Goal: Check status: Check status

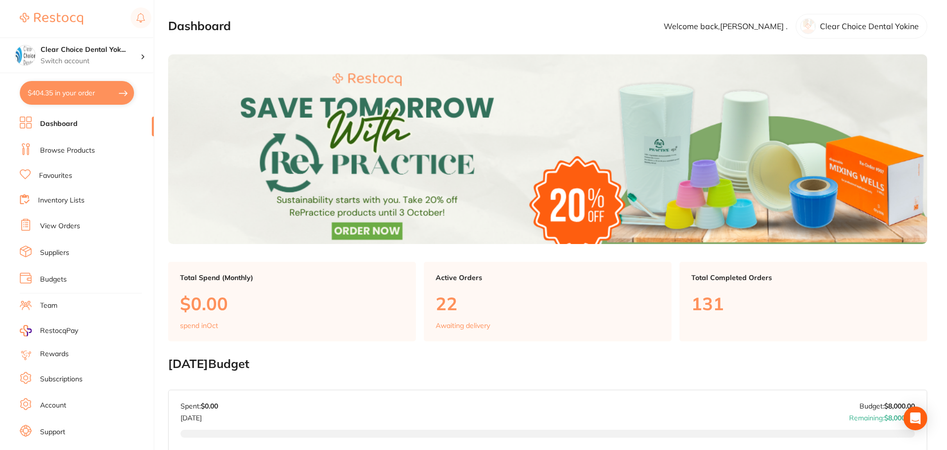
click at [71, 227] on link "View Orders" at bounding box center [60, 227] width 40 height 10
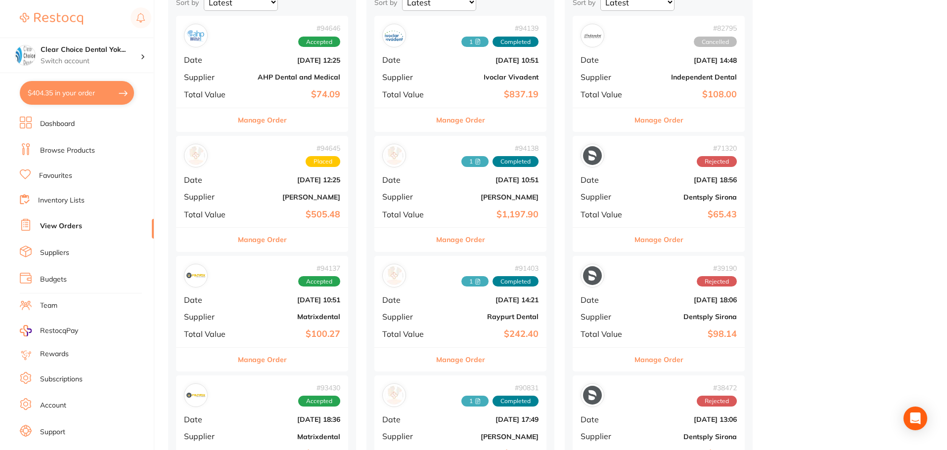
scroll to position [148, 0]
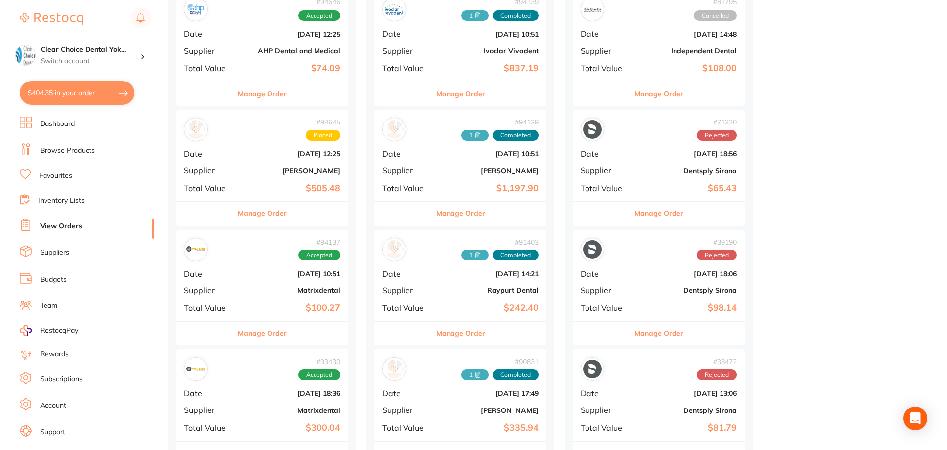
click at [470, 146] on div "# 94138 1 Completed Date [DATE] 10:51 Supplier [PERSON_NAME] Total Value $1,197…" at bounding box center [460, 155] width 172 height 91
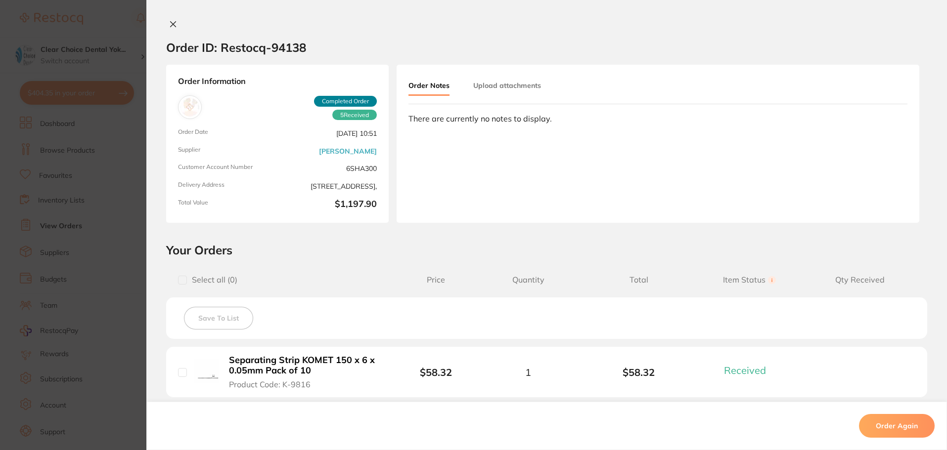
click at [169, 22] on icon at bounding box center [173, 24] width 8 height 8
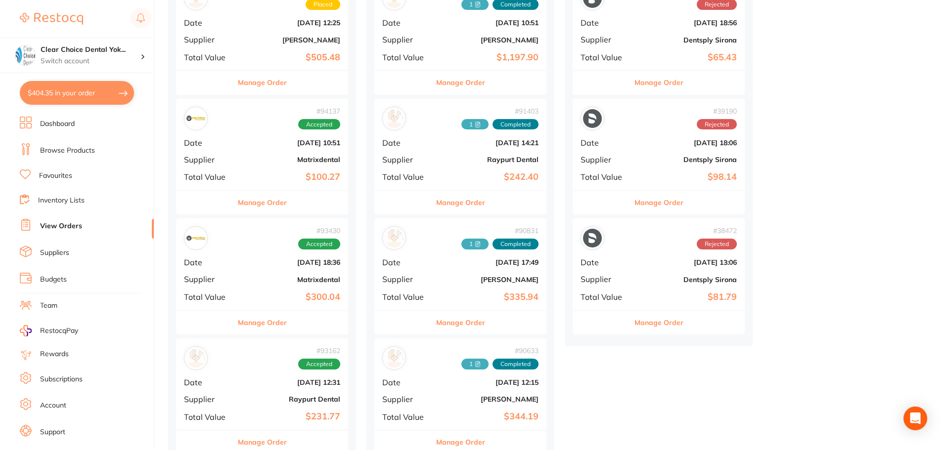
scroll to position [297, 0]
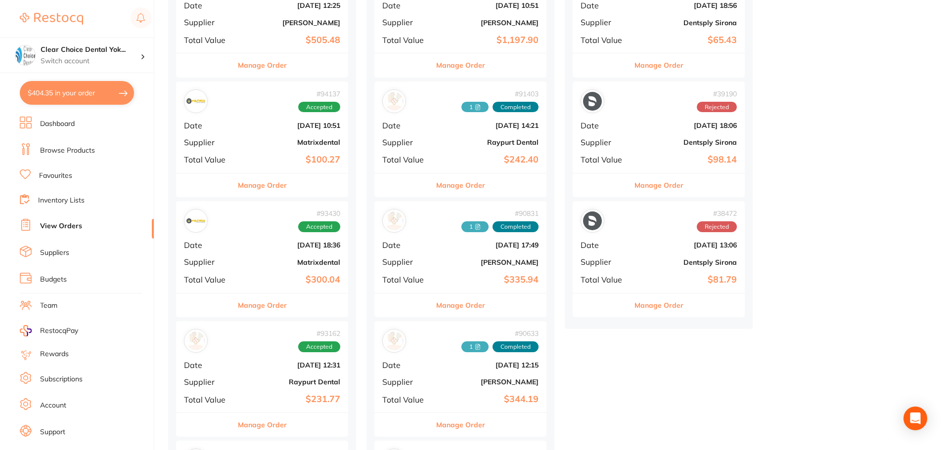
click at [446, 262] on b "[PERSON_NAME]" at bounding box center [489, 263] width 99 height 8
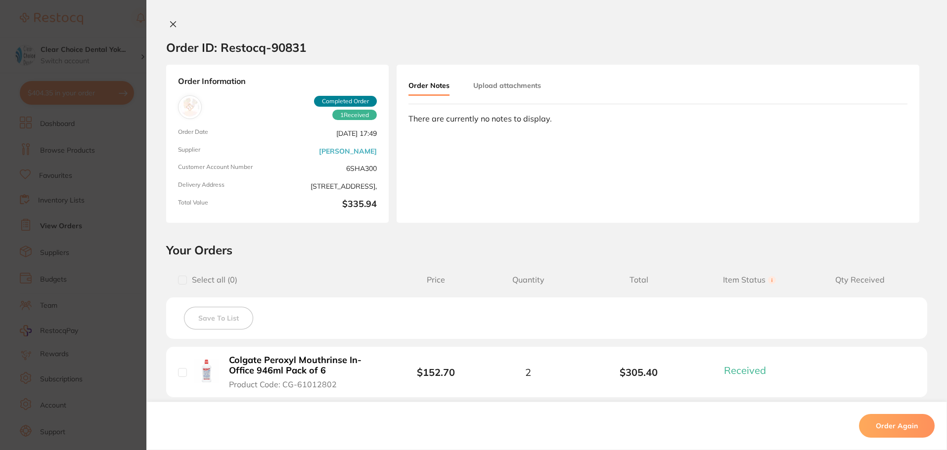
drag, startPoint x: 169, startPoint y: 33, endPoint x: 167, endPoint y: 43, distance: 10.2
click at [169, 33] on div "Order ID: Restocq- 90831" at bounding box center [236, 47] width 140 height 35
click at [173, 23] on icon at bounding box center [173, 24] width 5 height 5
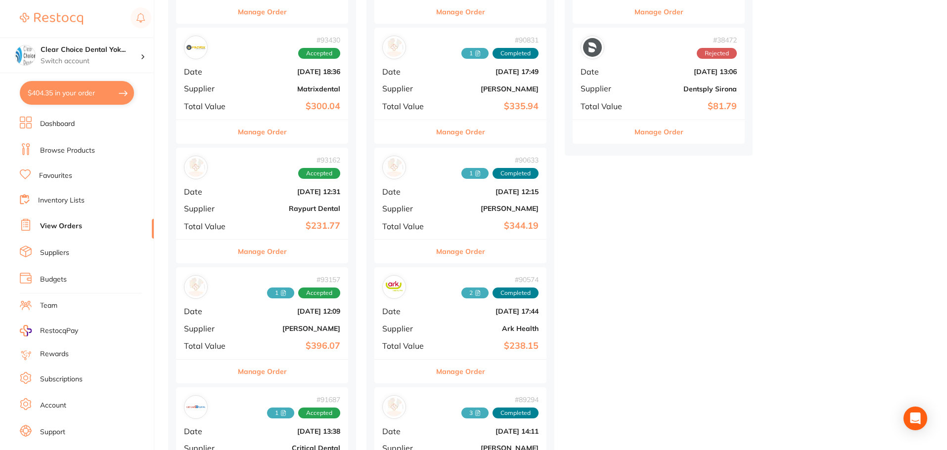
scroll to position [494, 0]
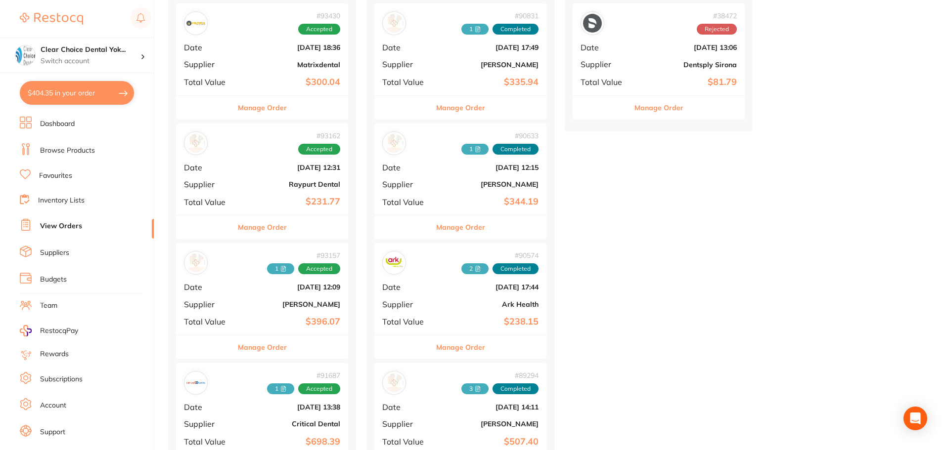
click at [242, 287] on b "[DATE] 12:09" at bounding box center [290, 287] width 99 height 8
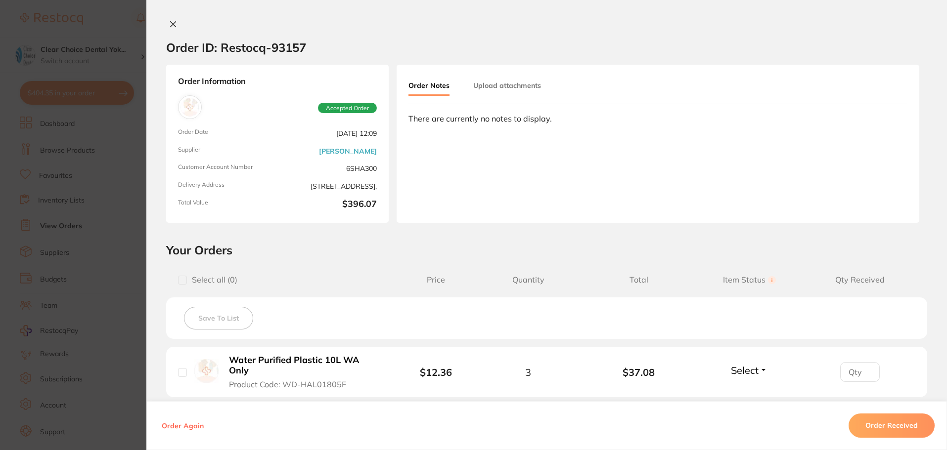
click at [171, 25] on icon at bounding box center [173, 24] width 5 height 5
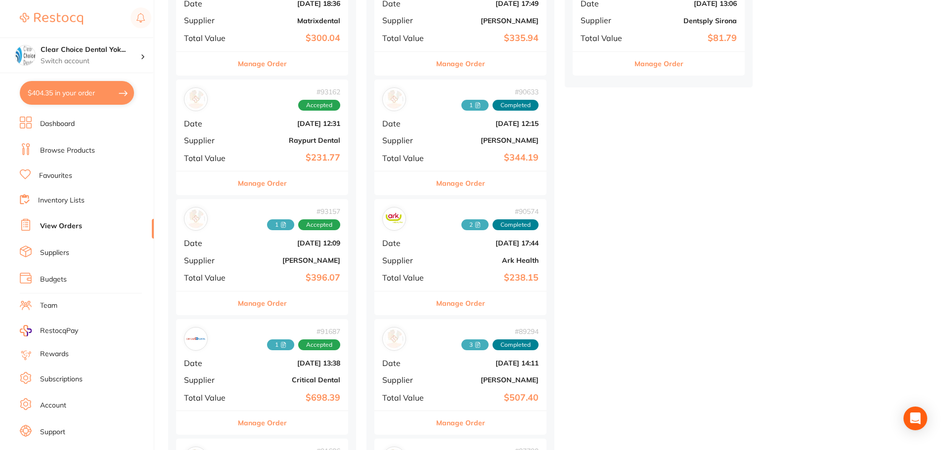
scroll to position [593, 0]
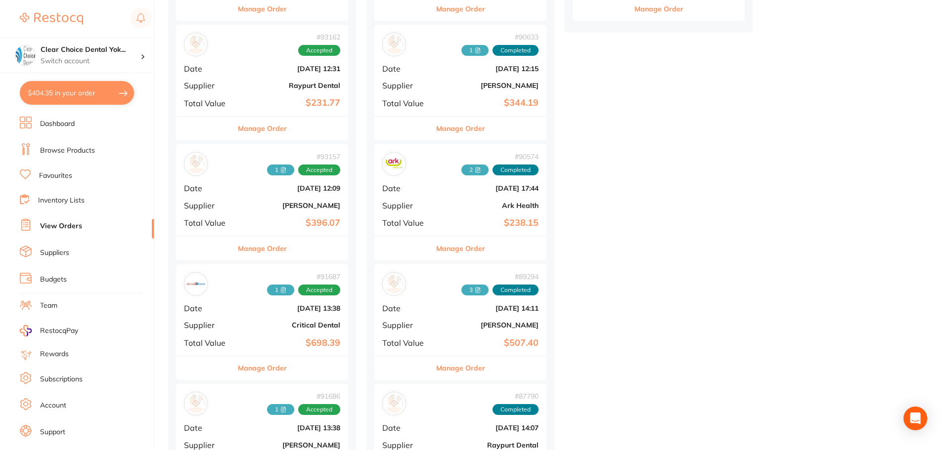
click at [257, 417] on div "# 91686 1 Accepted Date [DATE] 13:38 Supplier [PERSON_NAME] Total Value $637.92" at bounding box center [262, 429] width 172 height 91
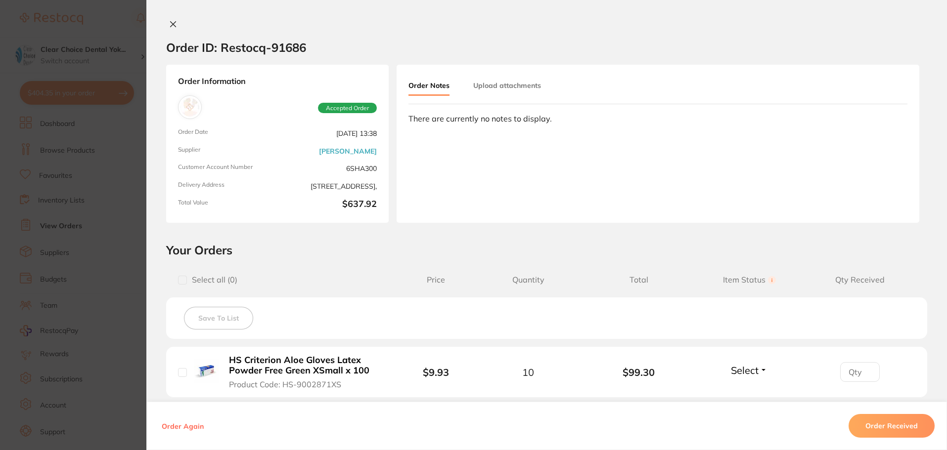
click at [171, 25] on icon at bounding box center [173, 24] width 5 height 5
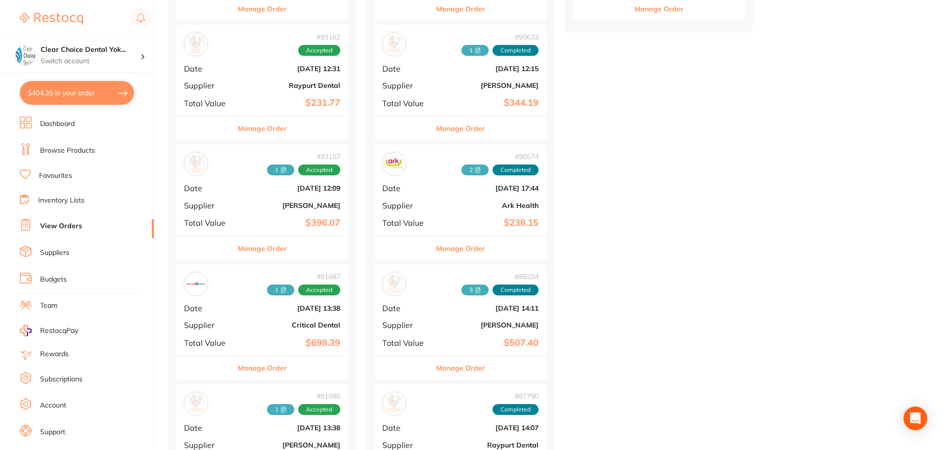
click at [258, 197] on div "# 93157 1 Accepted Date [DATE] 12:09 Supplier [PERSON_NAME] Total Value $396.07" at bounding box center [262, 189] width 172 height 91
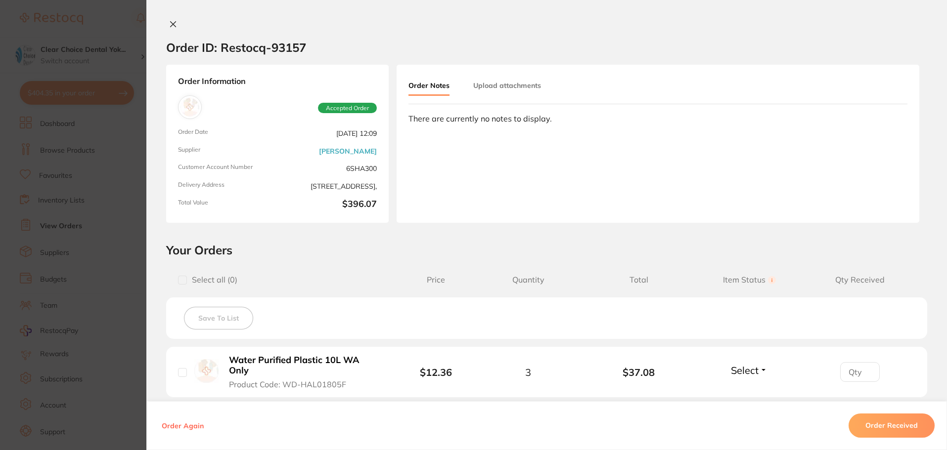
scroll to position [346, 0]
click at [171, 23] on icon at bounding box center [173, 24] width 5 height 5
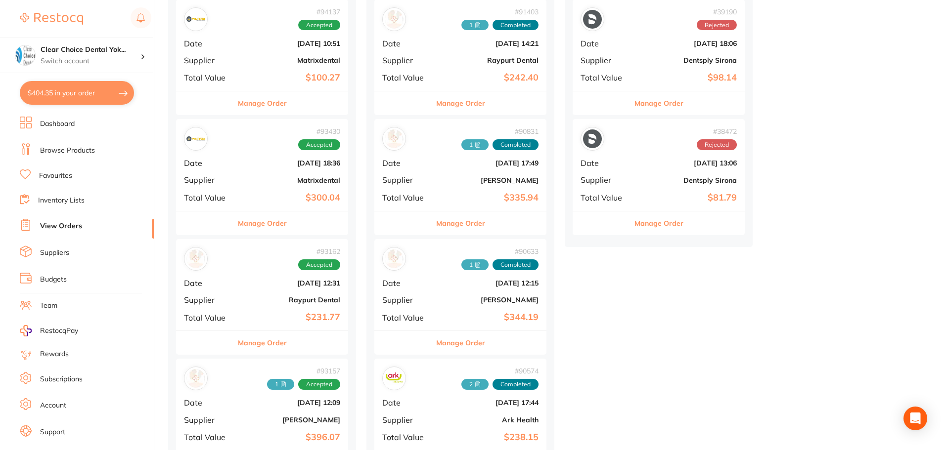
scroll to position [445, 0]
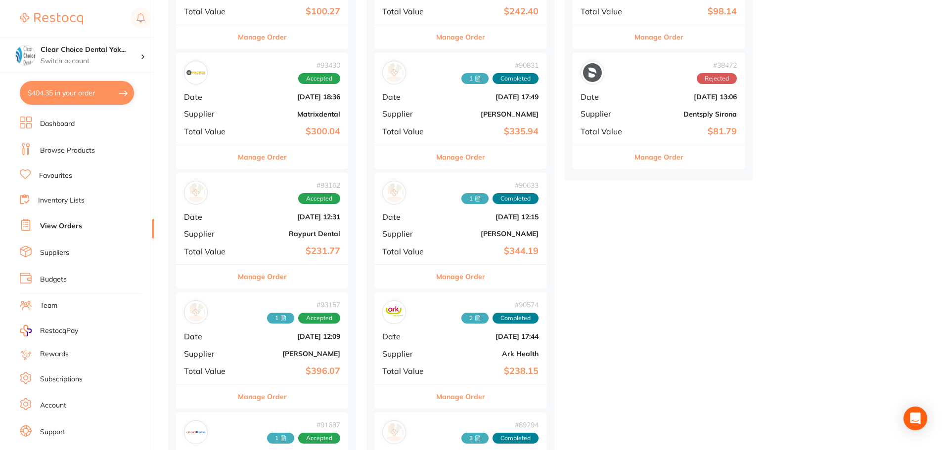
click at [248, 354] on b "[PERSON_NAME]" at bounding box center [290, 354] width 99 height 8
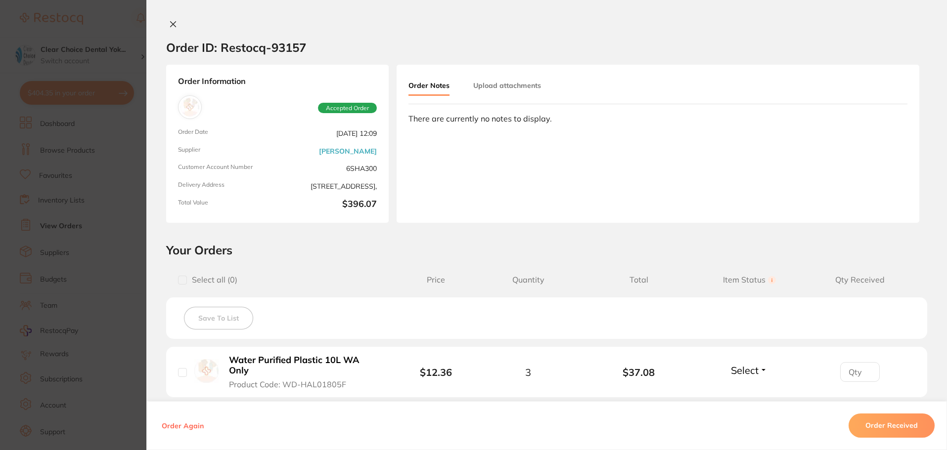
click at [172, 28] on button at bounding box center [173, 25] width 14 height 10
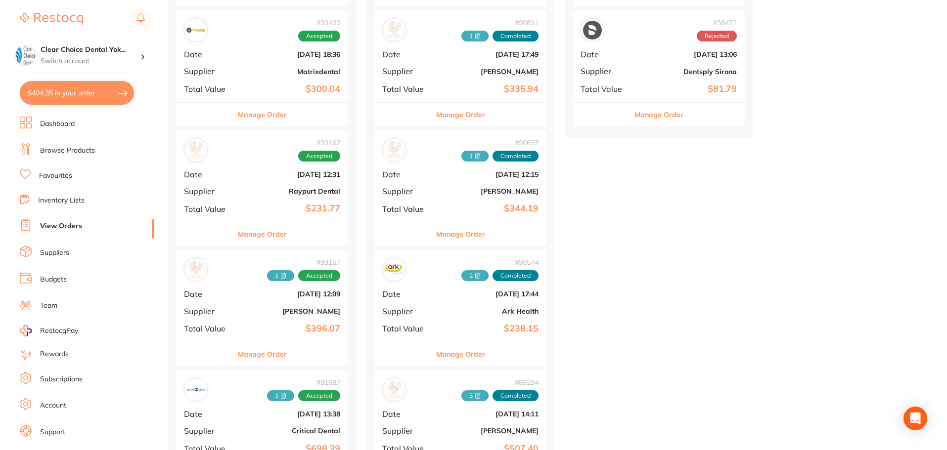
scroll to position [643, 0]
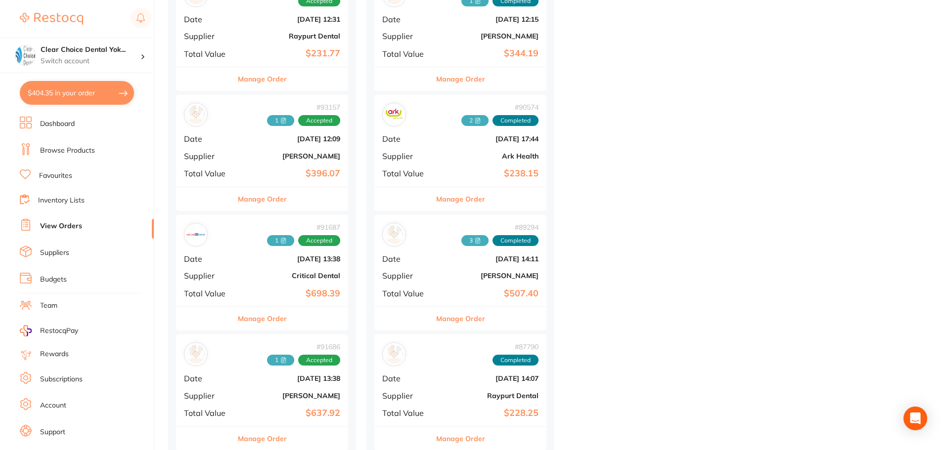
click at [250, 371] on div "# 91686 1 Accepted Date [DATE] 13:38 Supplier [PERSON_NAME] Total Value $637.92" at bounding box center [262, 380] width 172 height 91
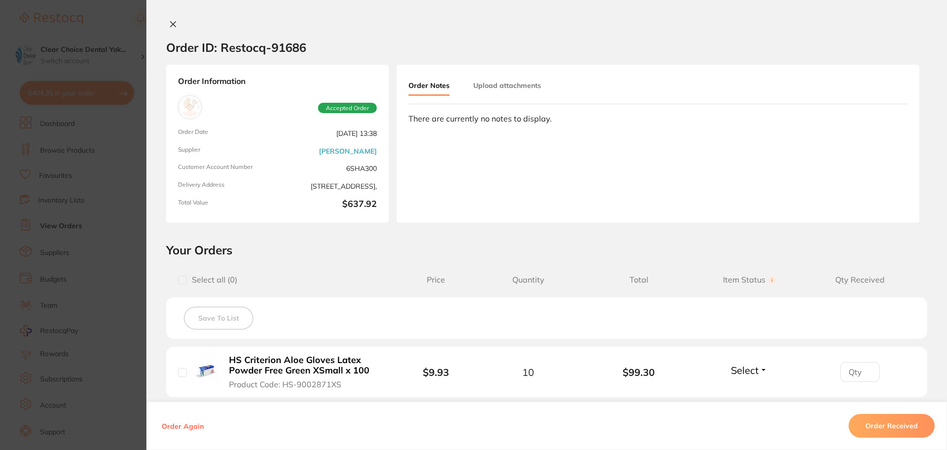
click at [171, 26] on icon at bounding box center [173, 24] width 8 height 8
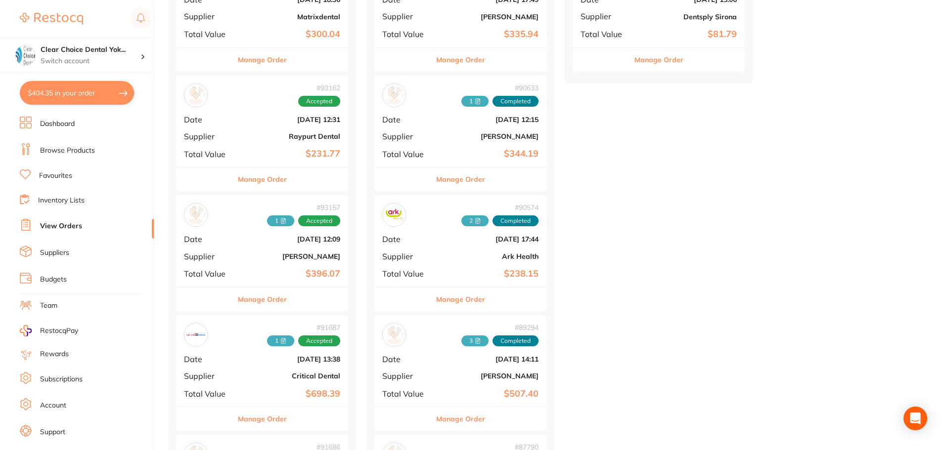
scroll to position [494, 0]
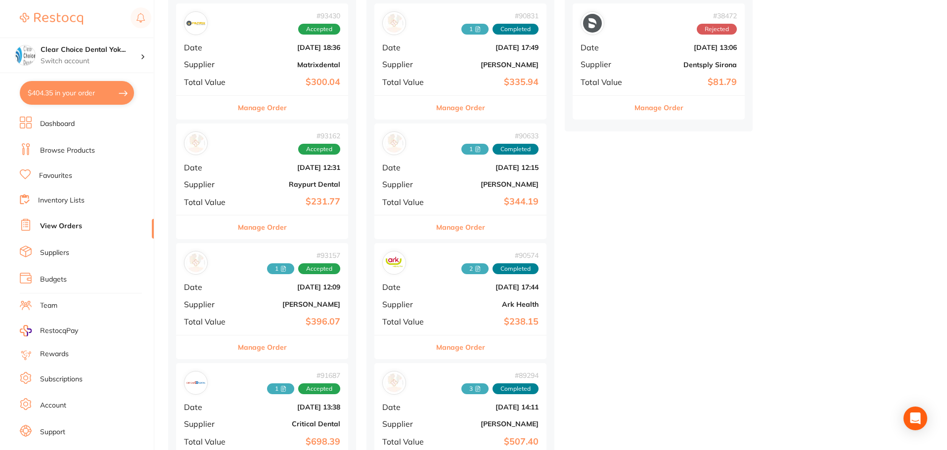
click at [443, 178] on div "# 90633 1 Completed Date [DATE] 12:15 Supplier [PERSON_NAME] Total Value $344.19" at bounding box center [460, 169] width 172 height 91
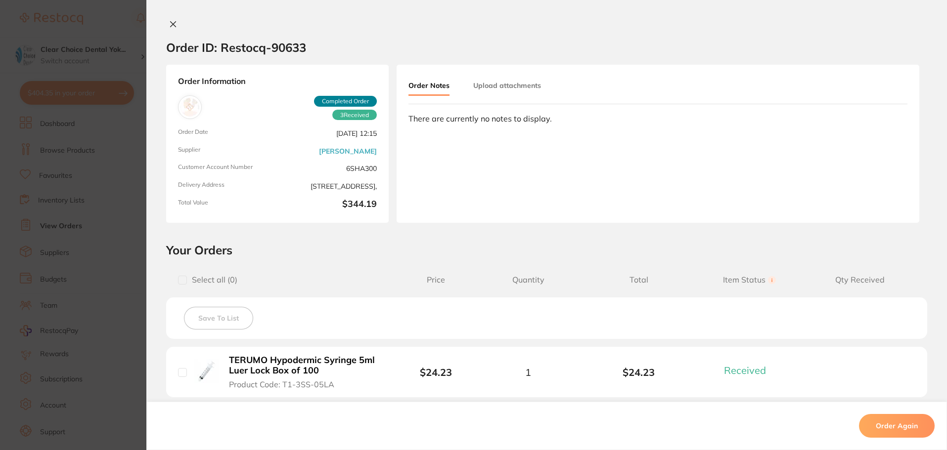
click at [169, 27] on icon at bounding box center [173, 24] width 8 height 8
